Goal: Information Seeking & Learning: Learn about a topic

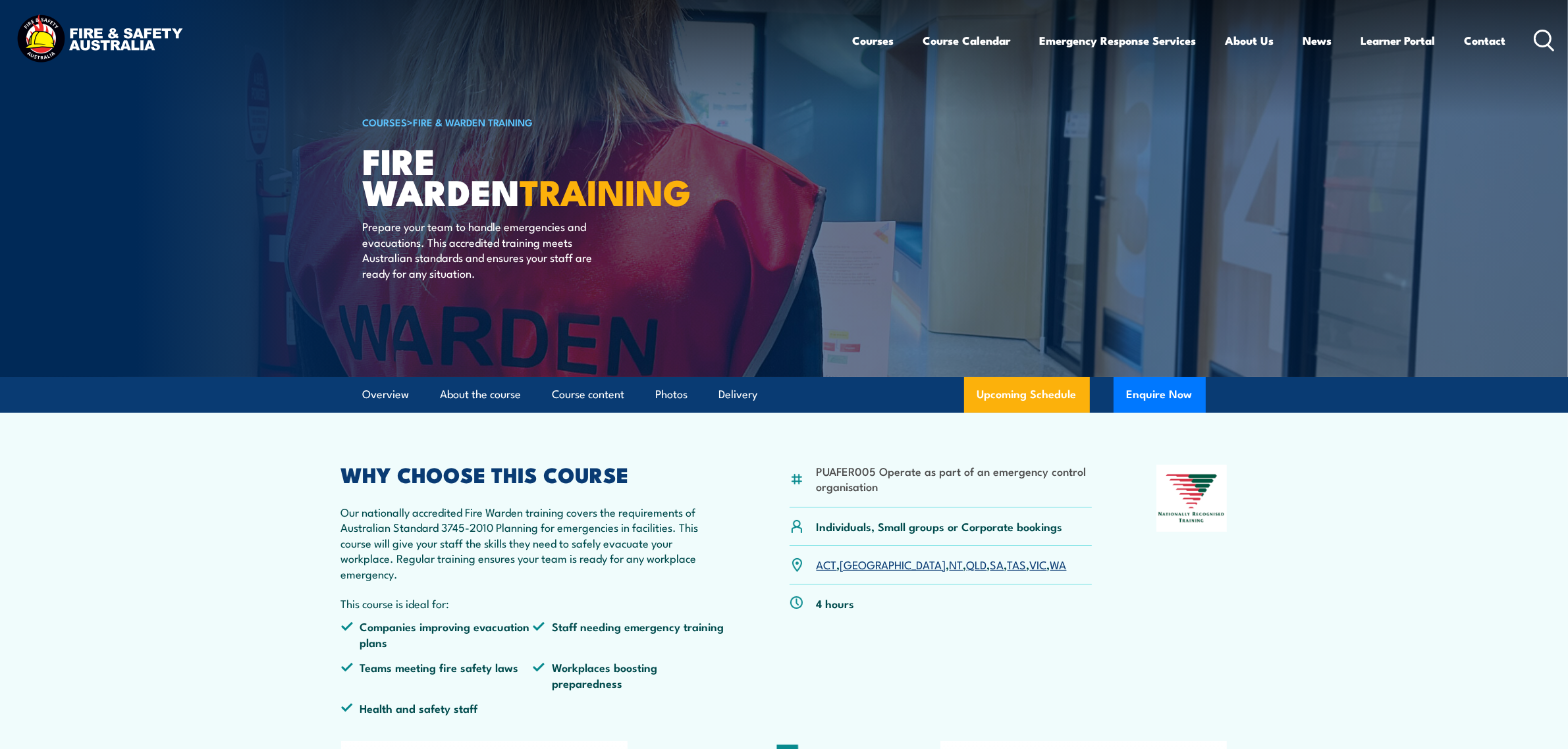
click at [1534, 35] on icon at bounding box center [1545, 40] width 21 height 22
click at [1542, 32] on icon at bounding box center [1545, 40] width 21 height 22
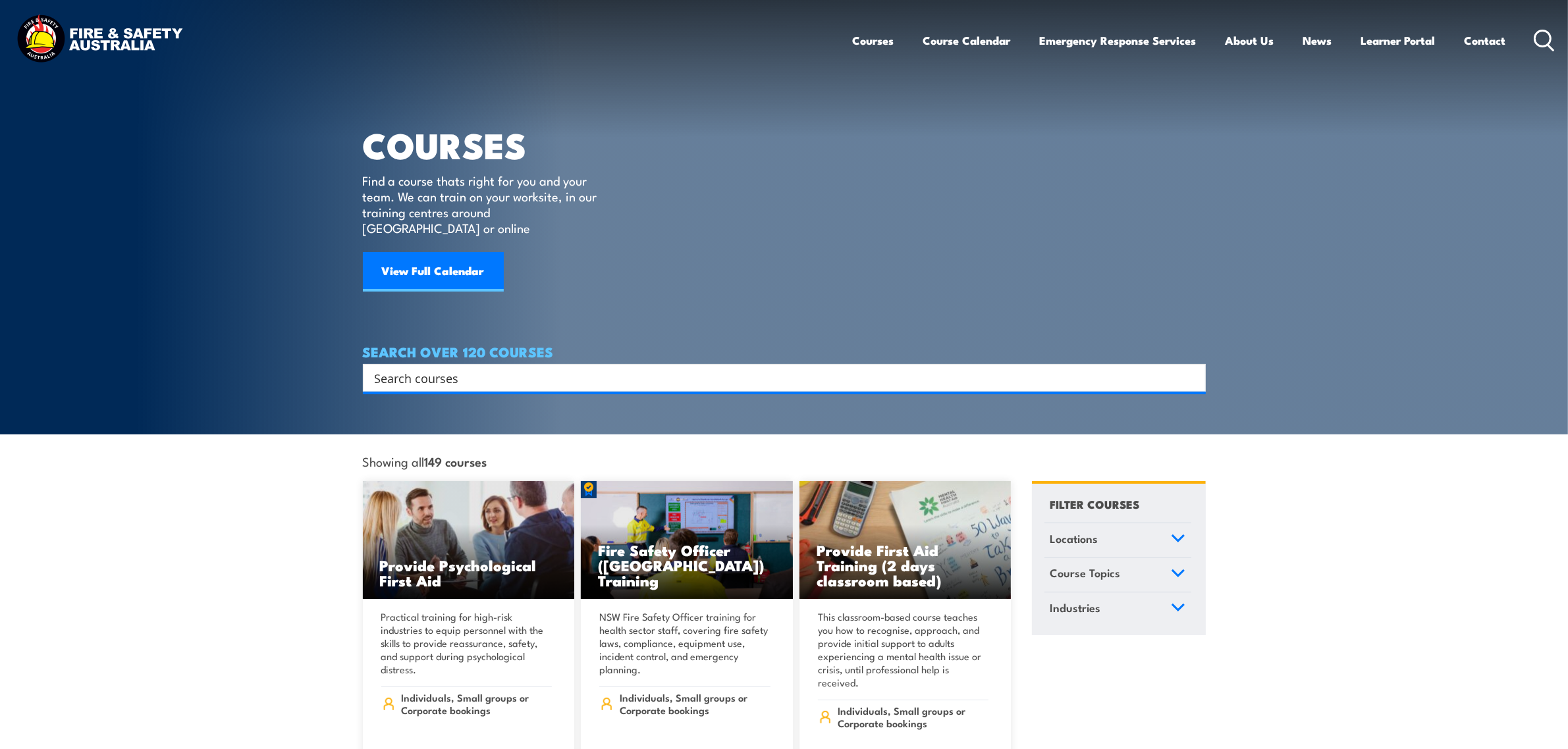
click at [462, 368] on input "Search input" at bounding box center [776, 378] width 802 height 20
type input "emergency response"
